Goal: Navigation & Orientation: Find specific page/section

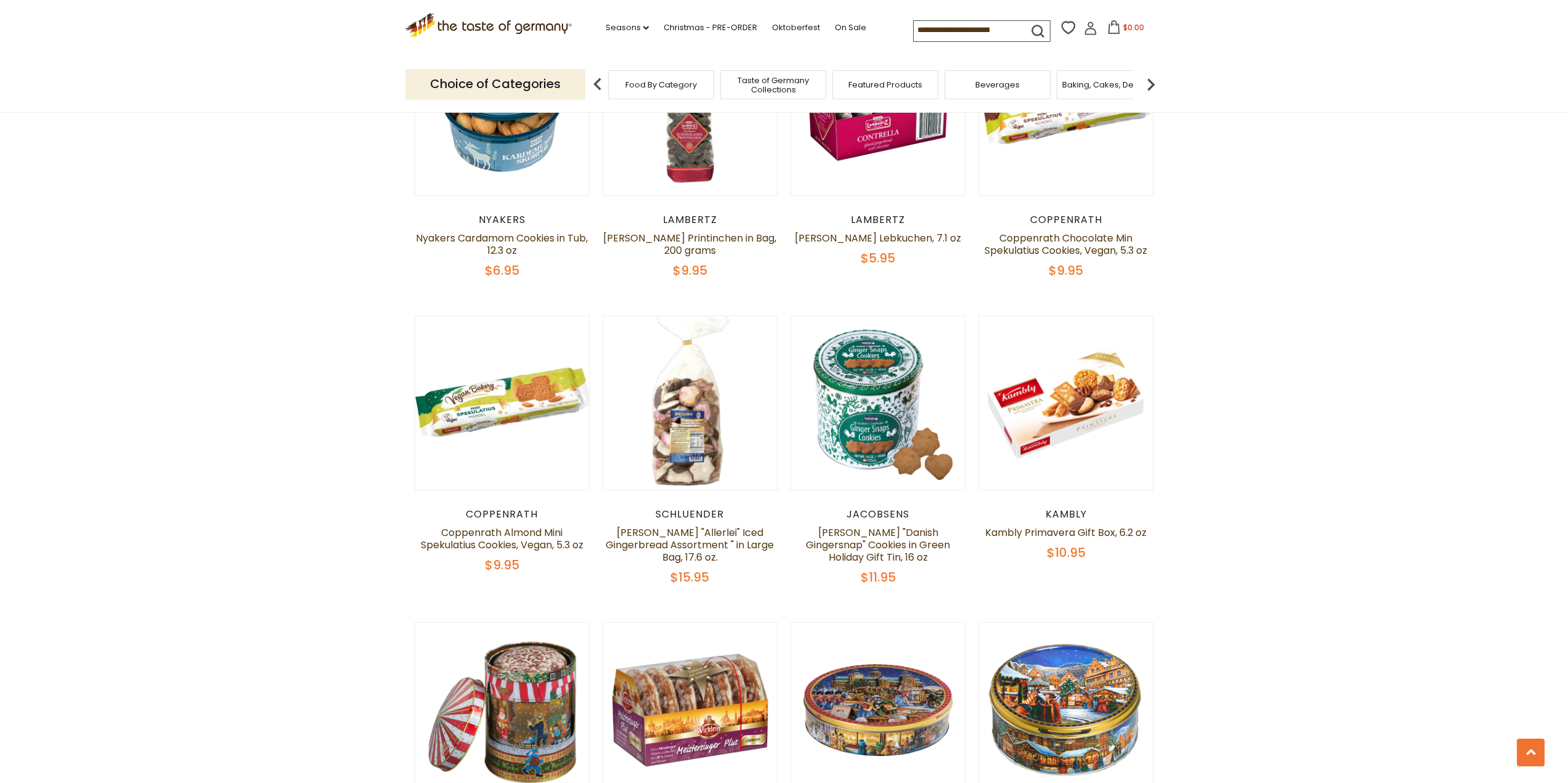
scroll to position [2833, 0]
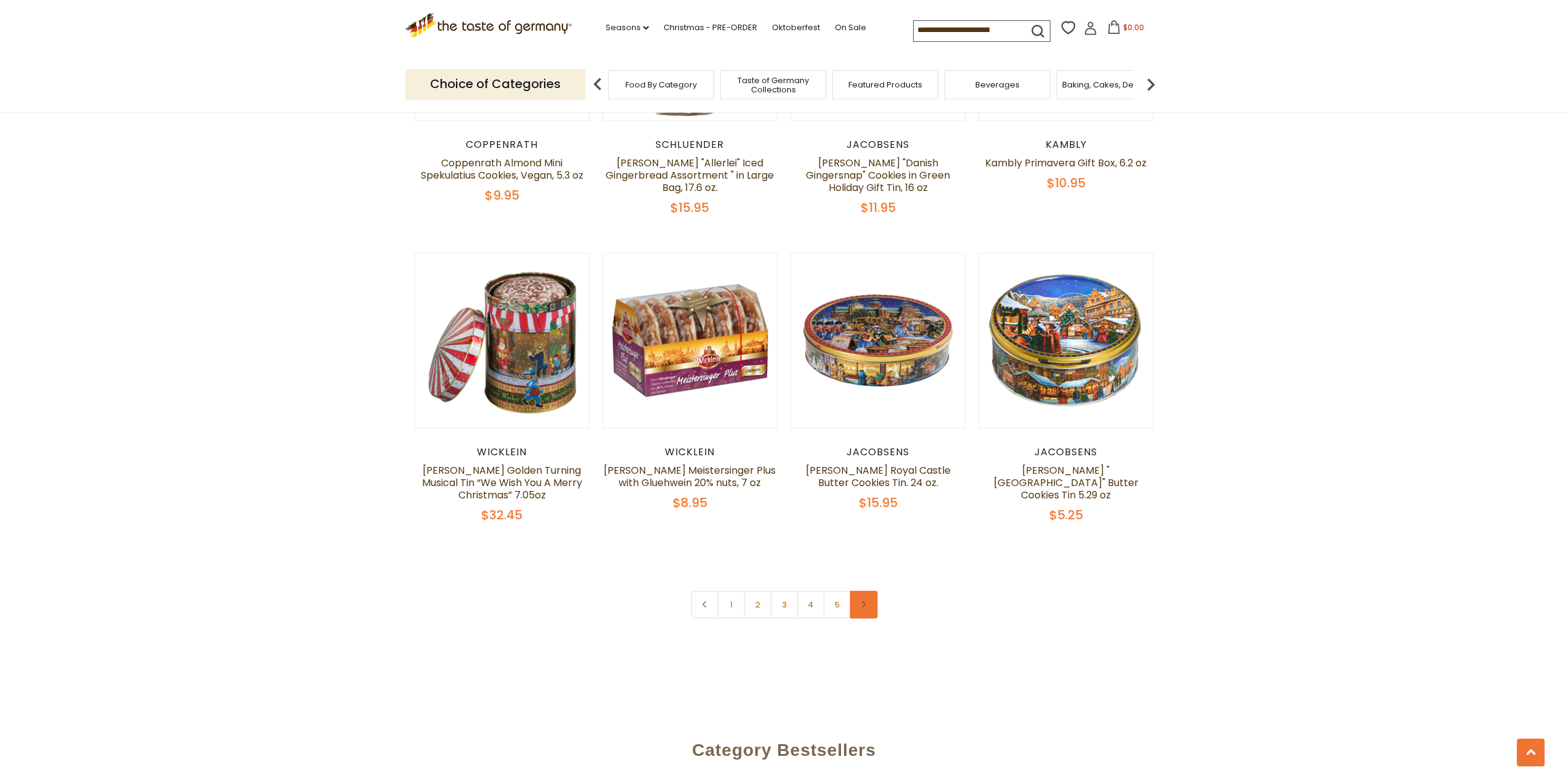
click at [864, 598] on link at bounding box center [864, 604] width 28 height 28
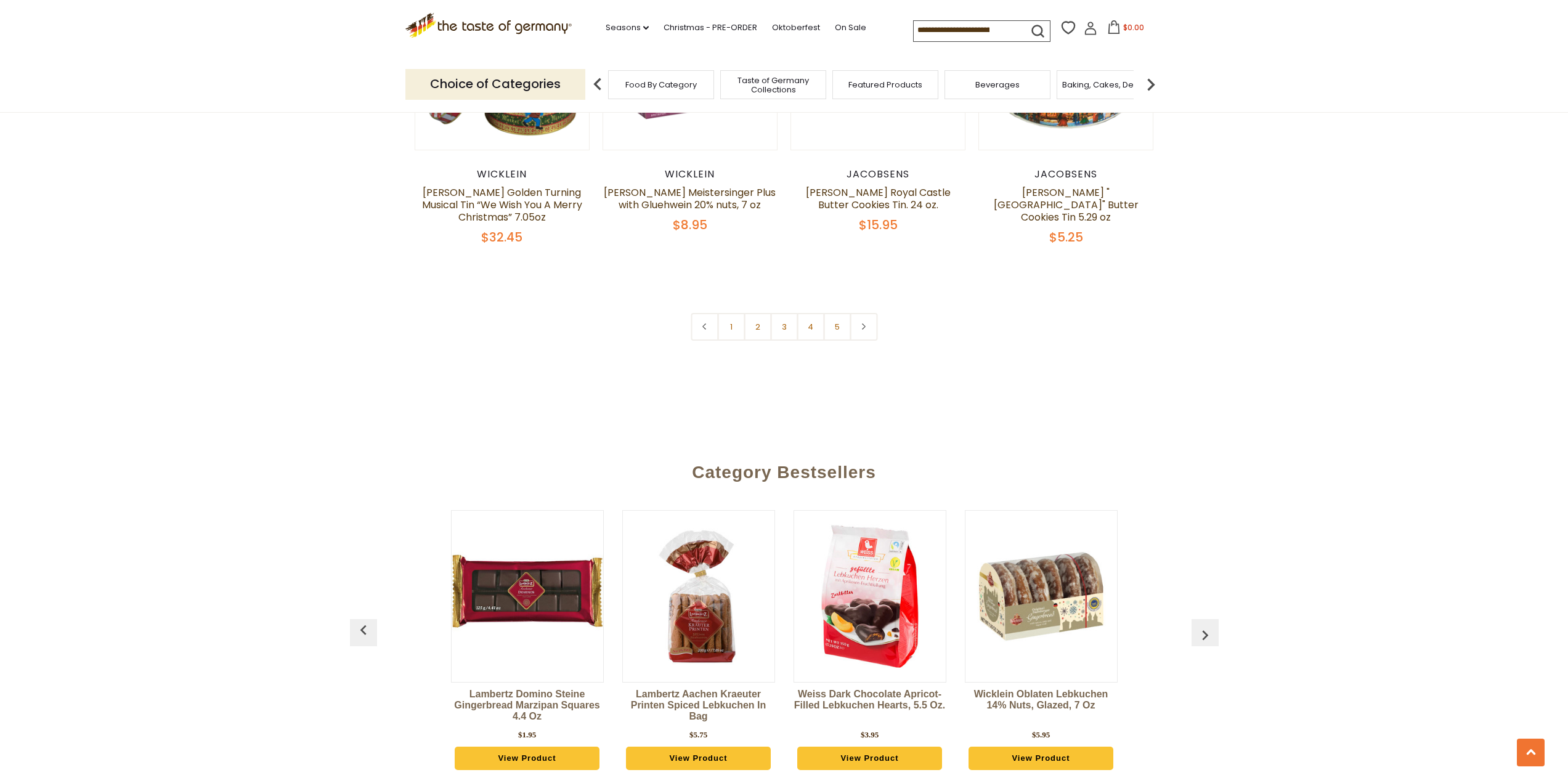
scroll to position [2927, 0]
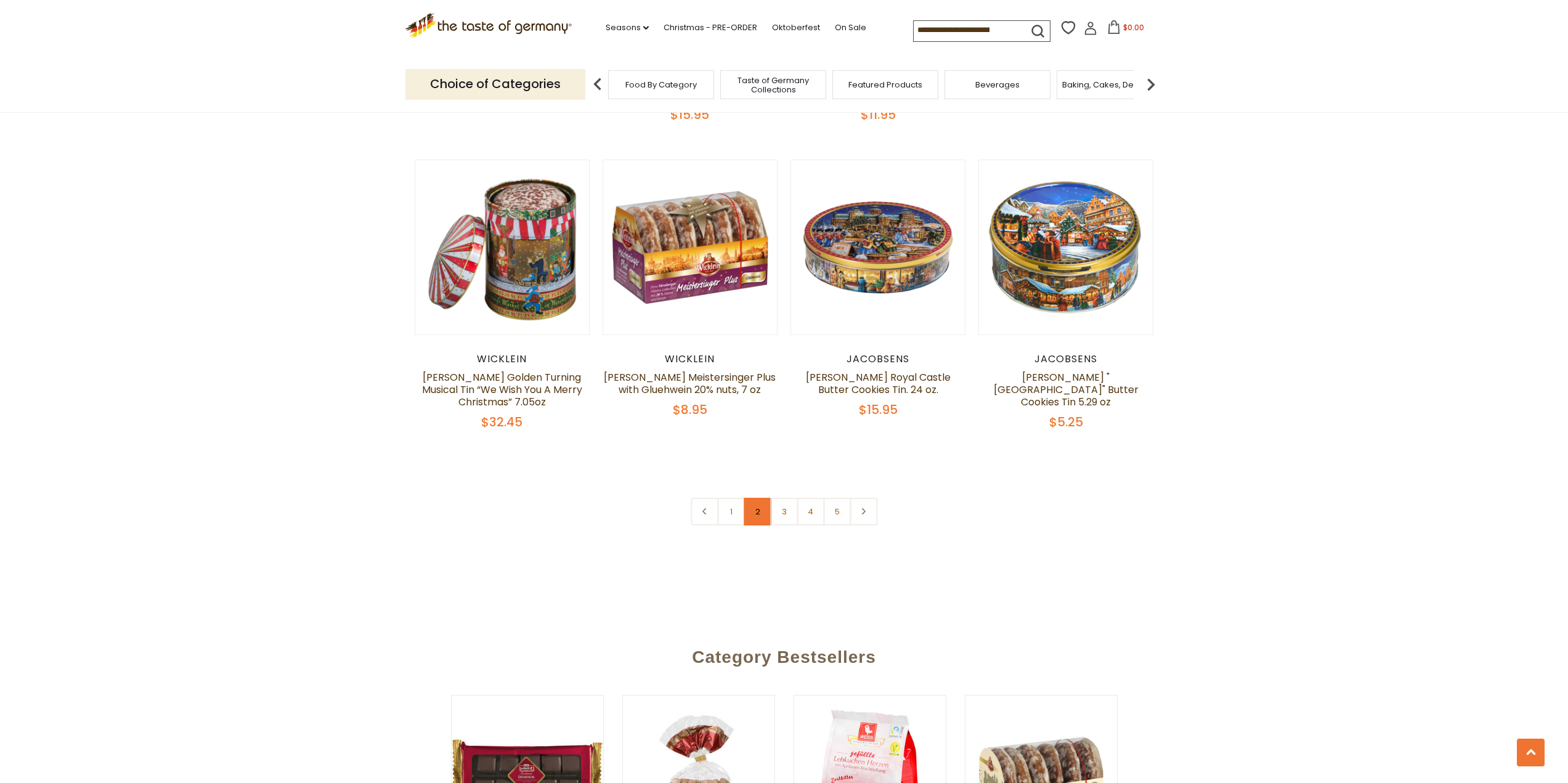
click at [757, 498] on link "2" at bounding box center [757, 512] width 28 height 28
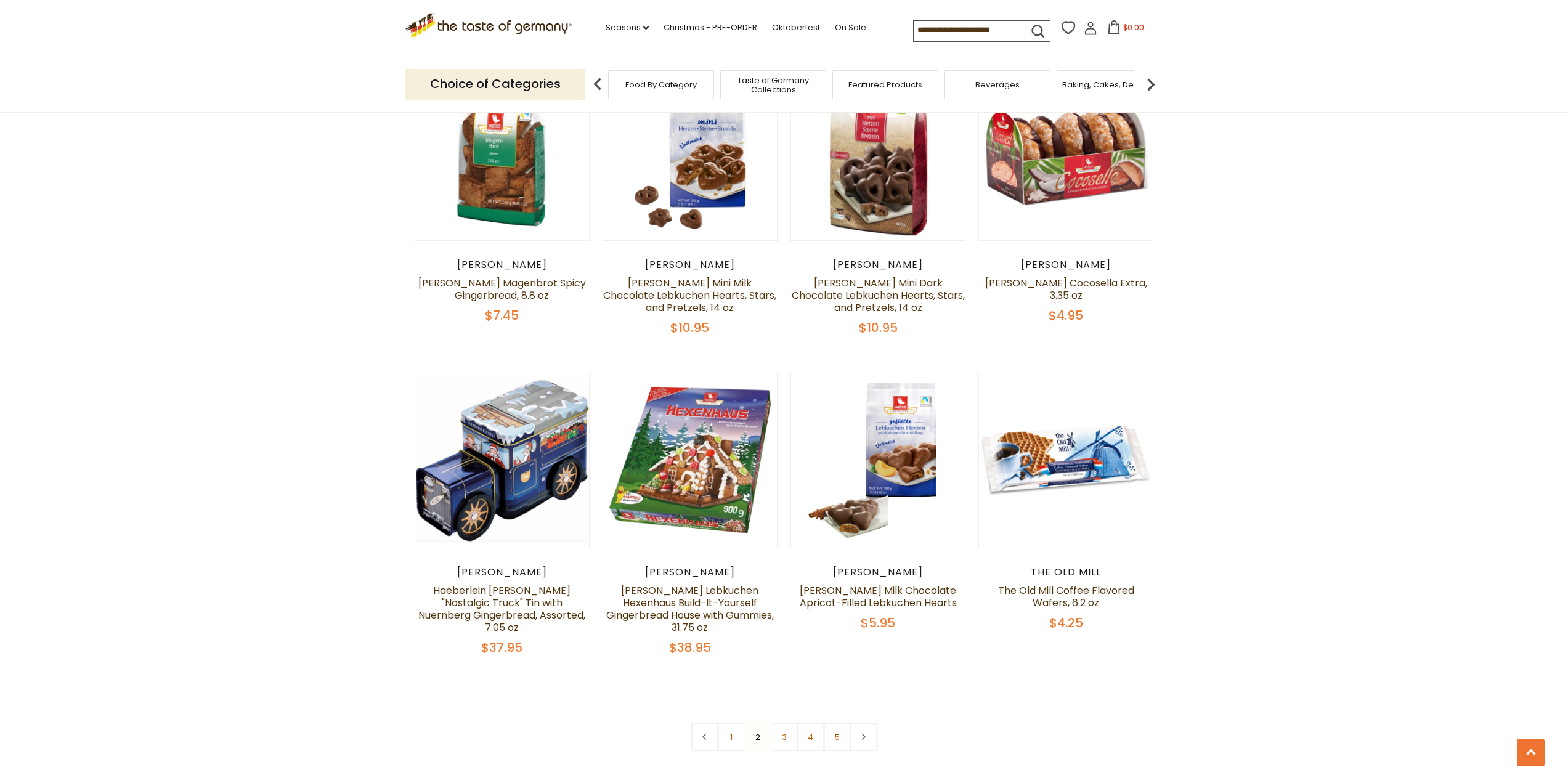
scroll to position [2740, 0]
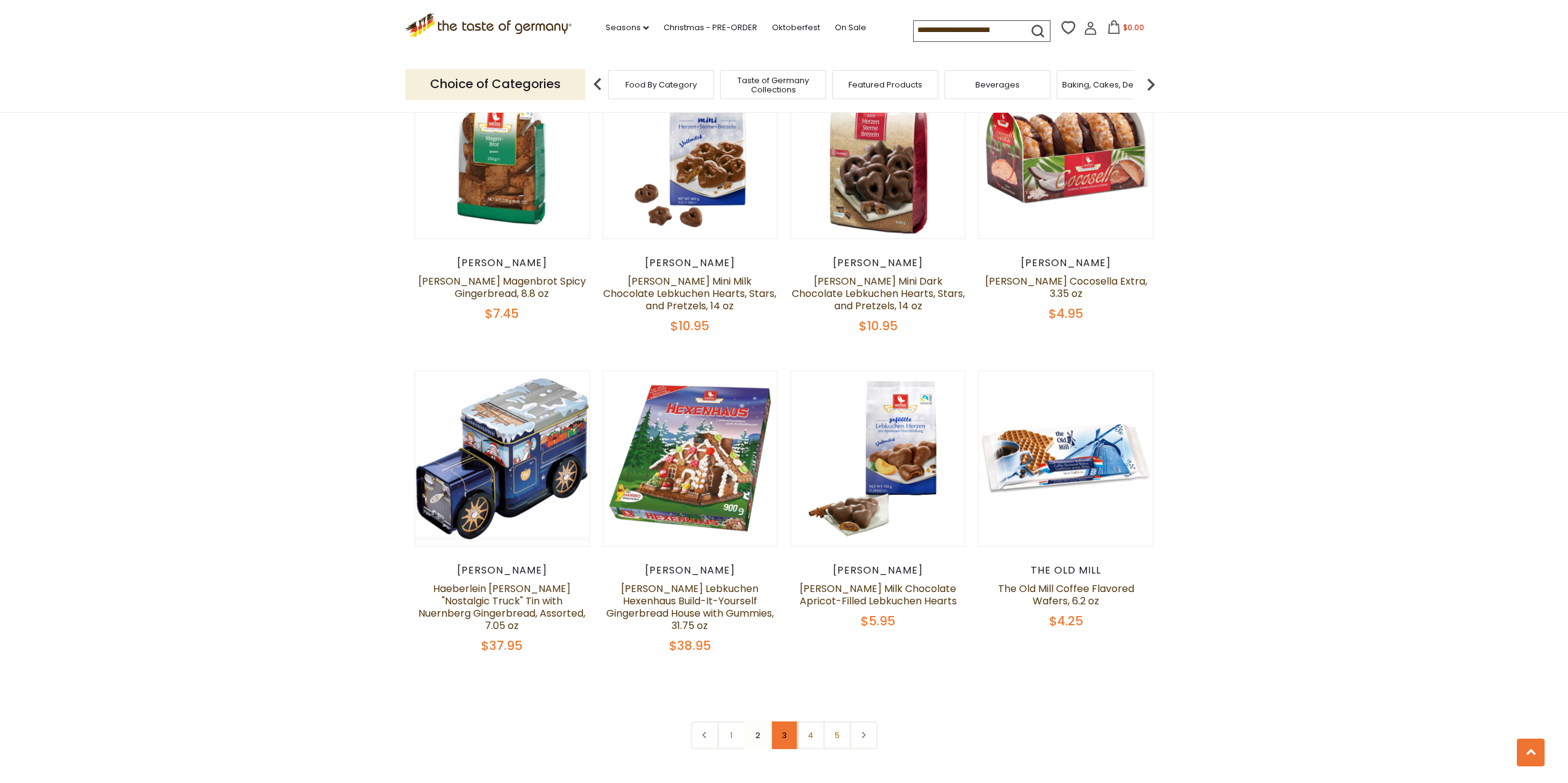
click at [783, 721] on link "3" at bounding box center [784, 735] width 28 height 28
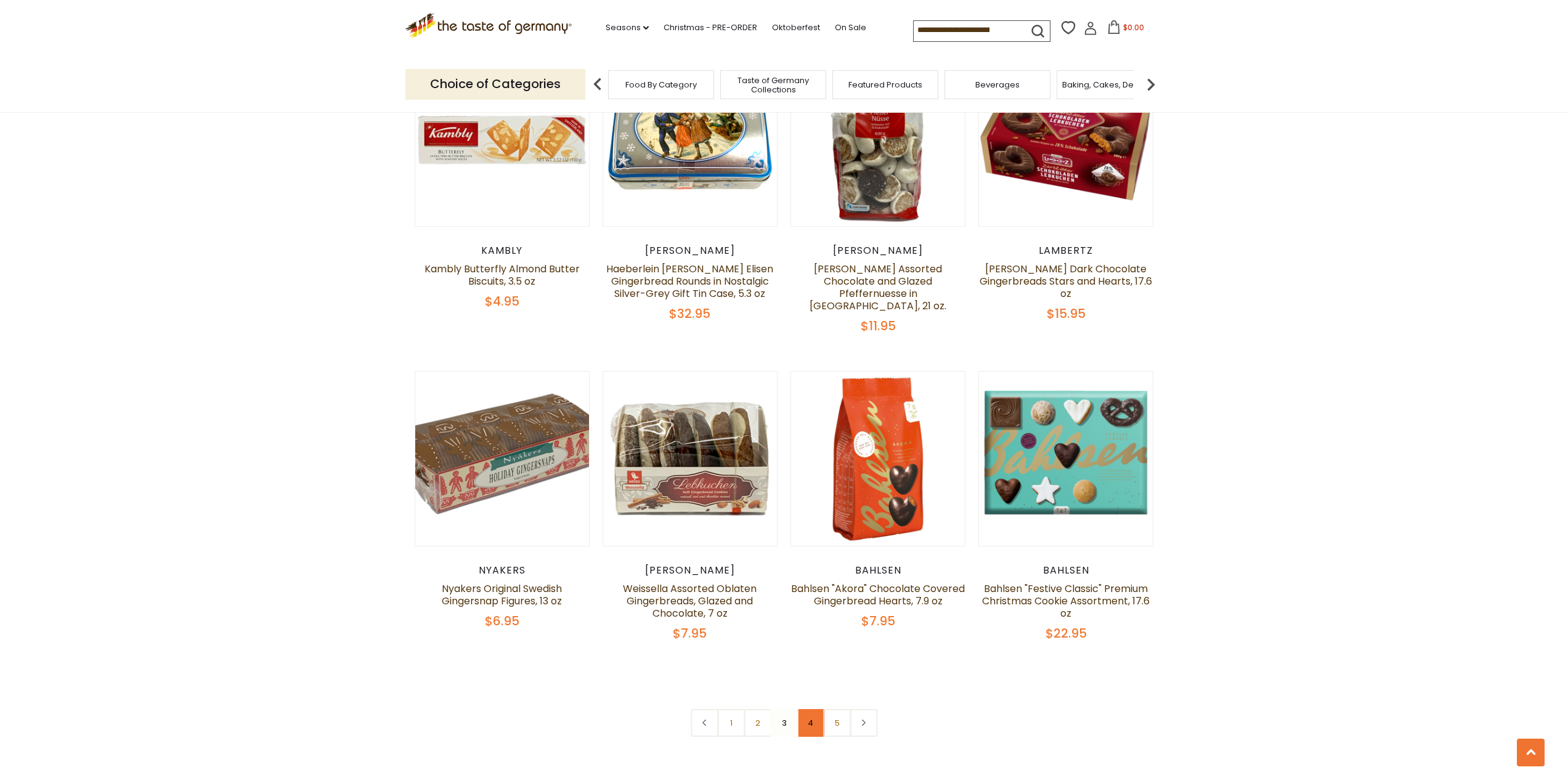
click at [803, 711] on link "4" at bounding box center [811, 723] width 28 height 28
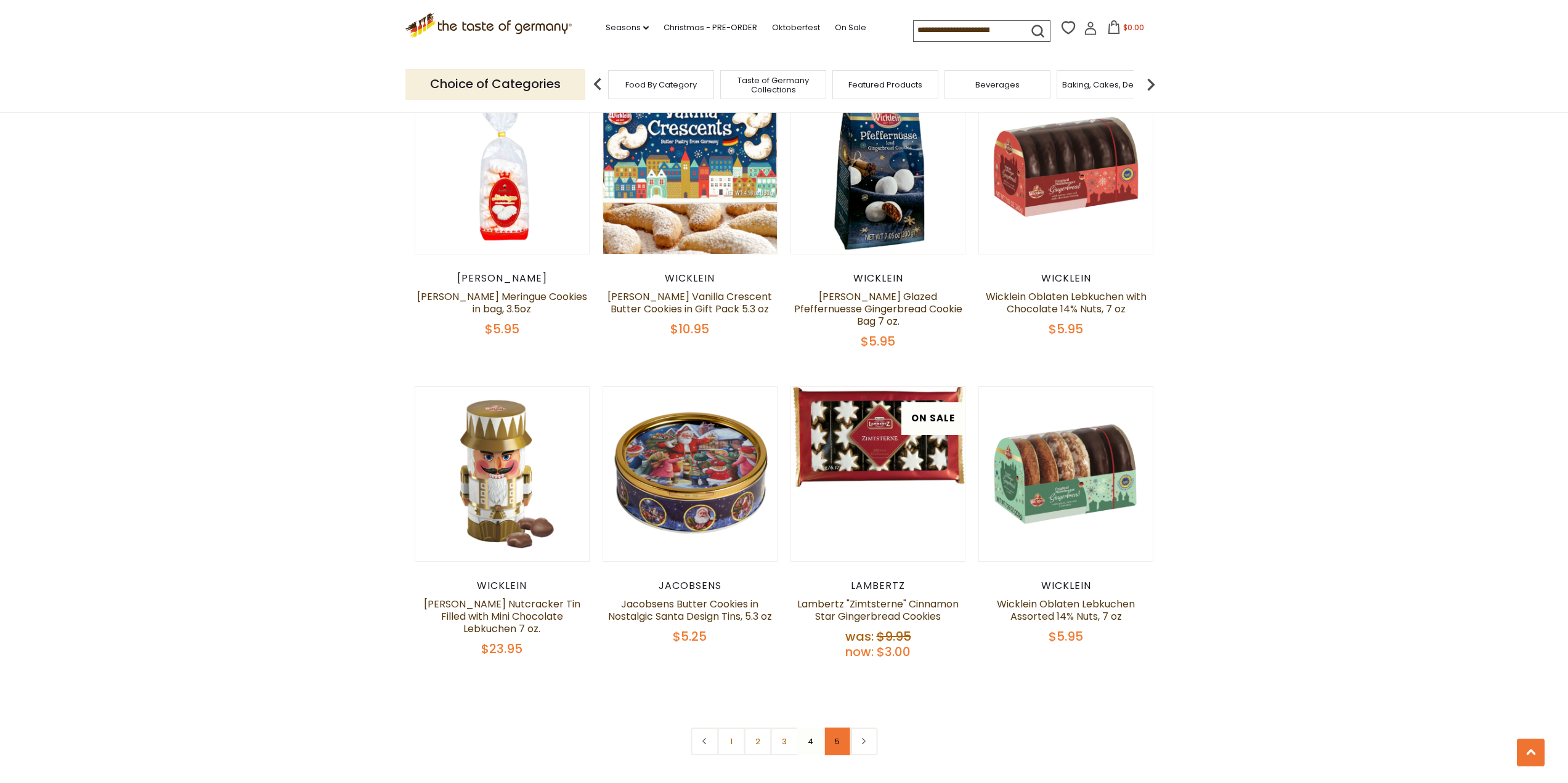
click at [841, 728] on link "5" at bounding box center [837, 741] width 28 height 28
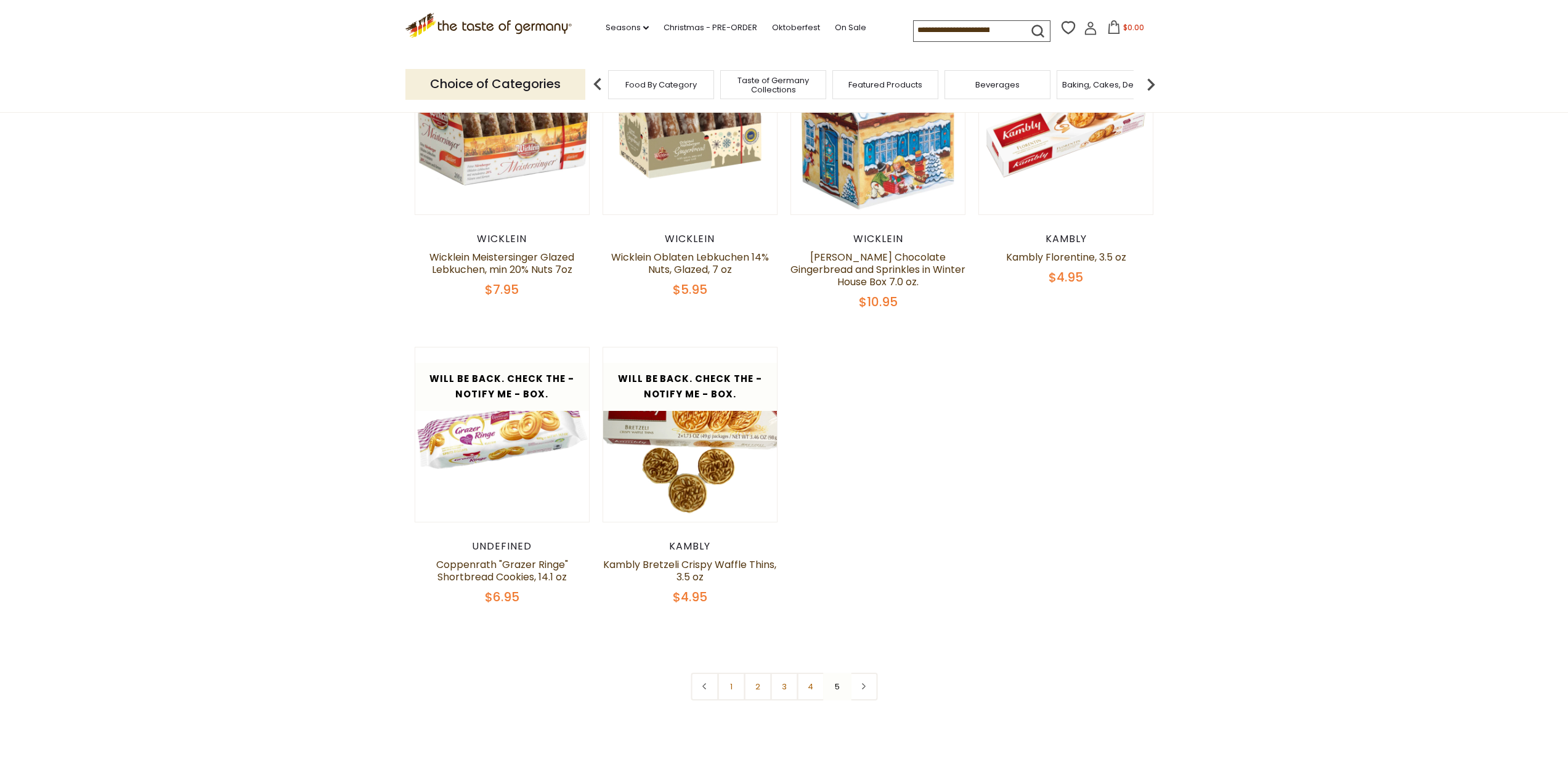
scroll to position [584, 0]
